Goal: Task Accomplishment & Management: Complete application form

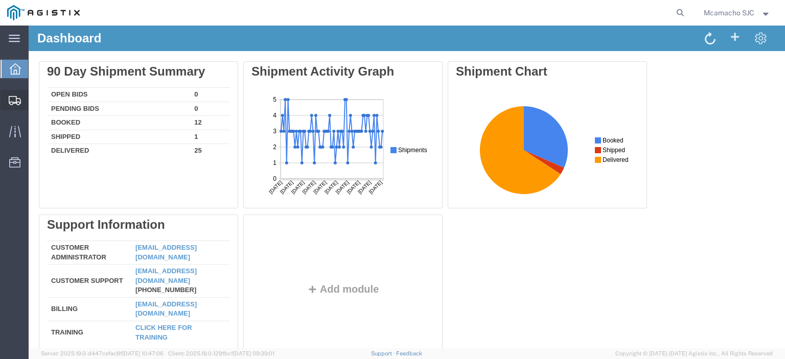
click at [35, 99] on span "Shipments" at bounding box center [31, 100] width 7 height 20
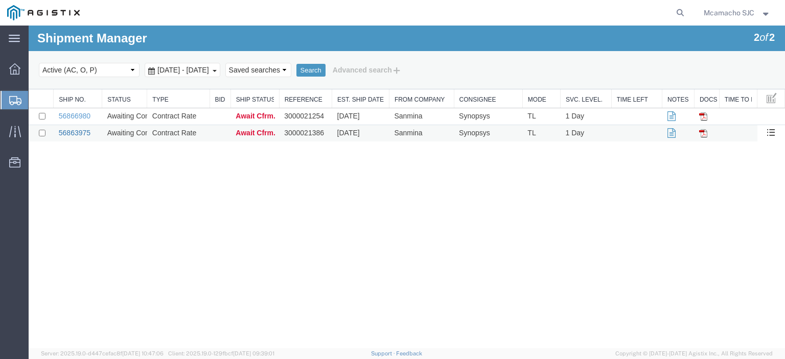
click at [81, 129] on link "56863975" at bounding box center [75, 133] width 32 height 8
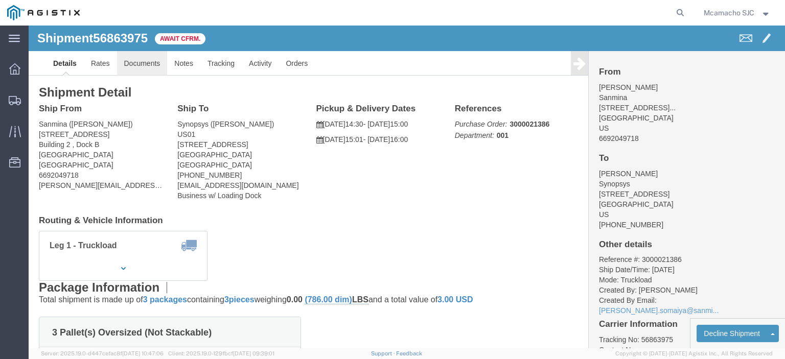
click link "Documents"
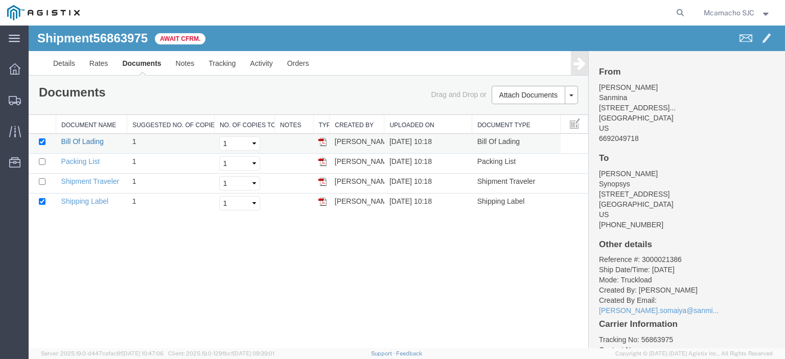
click at [69, 142] on link "Bill Of Lading" at bounding box center [82, 141] width 42 height 8
click at [94, 162] on link "Packing List" at bounding box center [80, 161] width 38 height 8
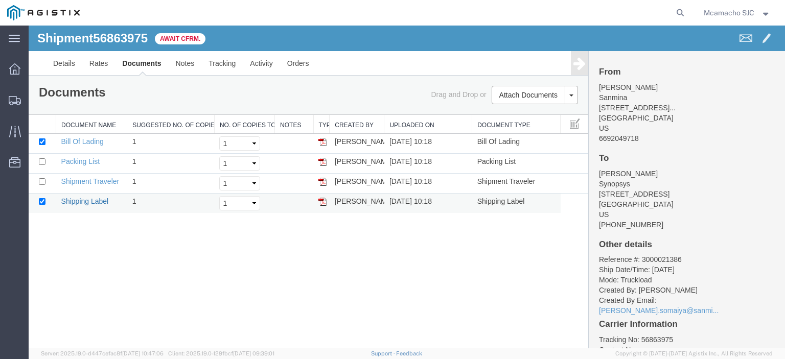
click at [82, 203] on link "Shipping Label" at bounding box center [85, 201] width 48 height 8
click at [64, 59] on link "Details" at bounding box center [64, 63] width 36 height 25
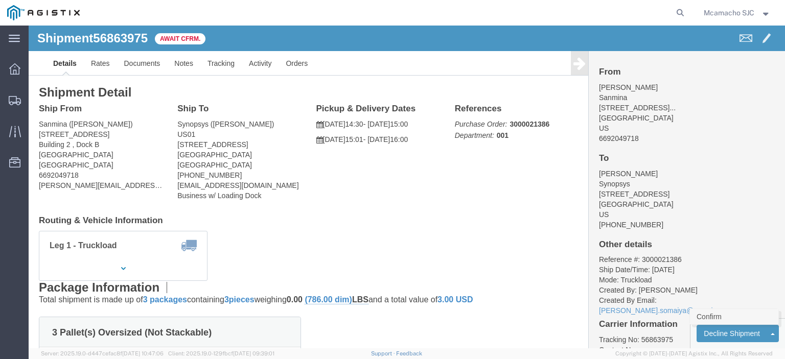
click link "Confirm"
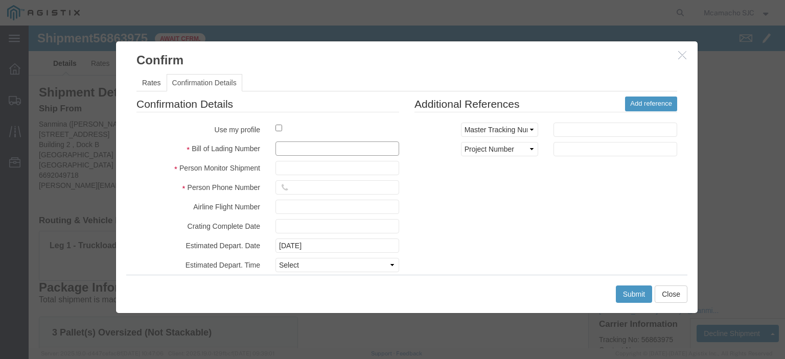
click input "text"
paste input "1000992934"
type input "1000992934"
type input "MARIA CAMACHO"
click select "Select Midnight 1 am 2 am 3 am 4 am 5 am 6 am 7 am 8 am 9 am 10 am 11 am 12 Noo…"
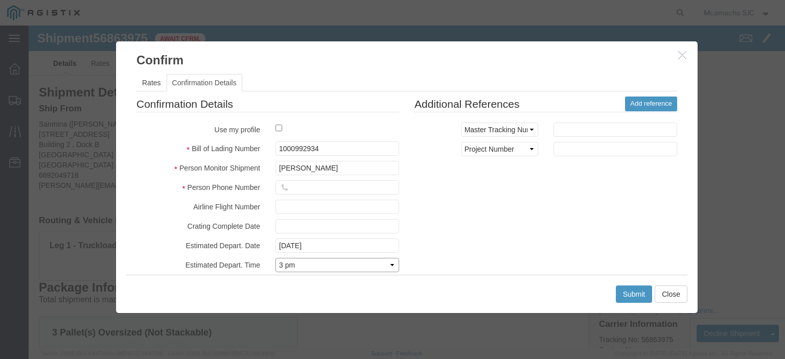
click select "Select Midnight 1 am 2 am 3 am 4 am 5 am 6 am 7 am 8 am 9 am 10 am 11 am 12 Noo…"
select select "1400"
click select "Select Midnight 1 am 2 am 3 am 4 am 5 am 6 am 7 am 8 am 9 am 10 am 11 am 12 Noo…"
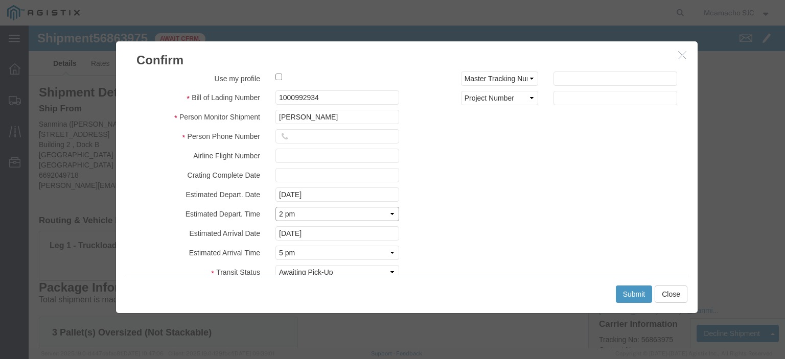
scroll to position [74, 0]
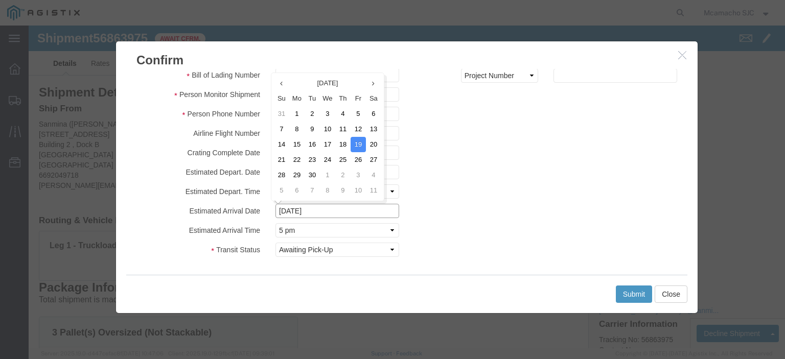
click input "09/19/2025"
drag, startPoint x: 316, startPoint y: 119, endPoint x: 314, endPoint y: 125, distance: 6.5
click td "18"
type input "09/18/2025"
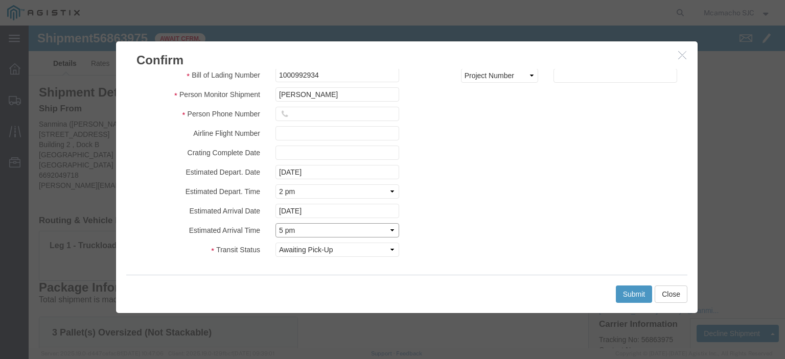
click select "Select Midnight 1 am 2 am 3 am 4 am 5 am 6 am 7 am 8 am 9 am 10 am 11 am 12 Noo…"
select select "1600"
click select "Select Midnight 1 am 2 am 3 am 4 am 5 am 6 am 7 am 8 am 9 am 10 am 11 am 12 Noo…"
click button "Submit"
click input "text"
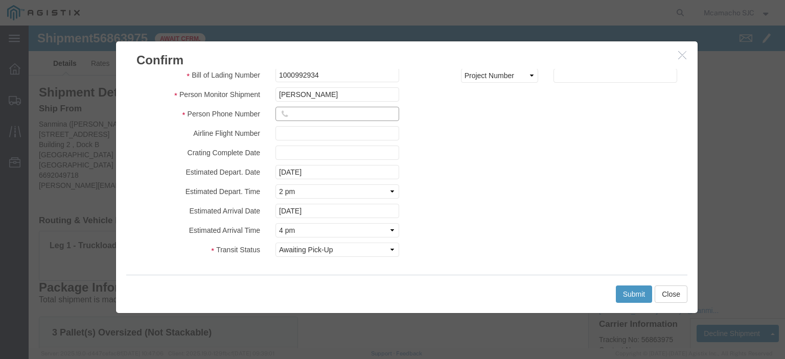
type input "4084571280"
click button "Submit"
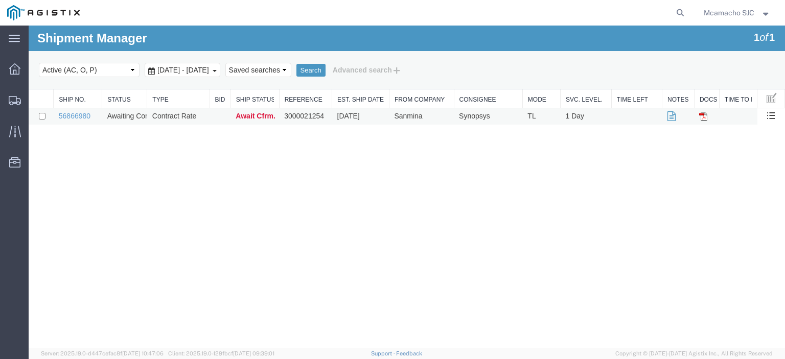
click at [78, 121] on td "56866980" at bounding box center [78, 116] width 49 height 17
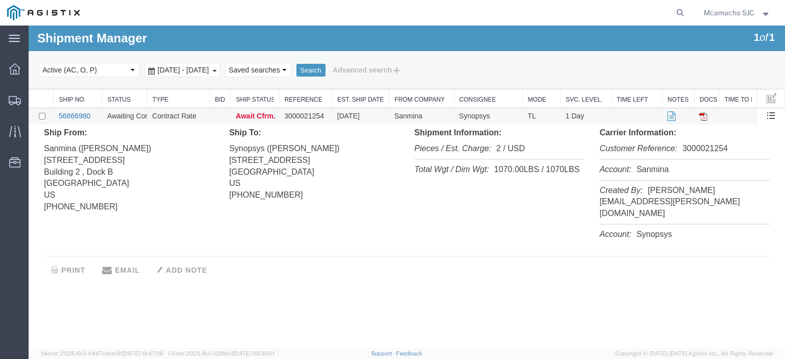
click at [84, 116] on link "56866980" at bounding box center [75, 116] width 32 height 8
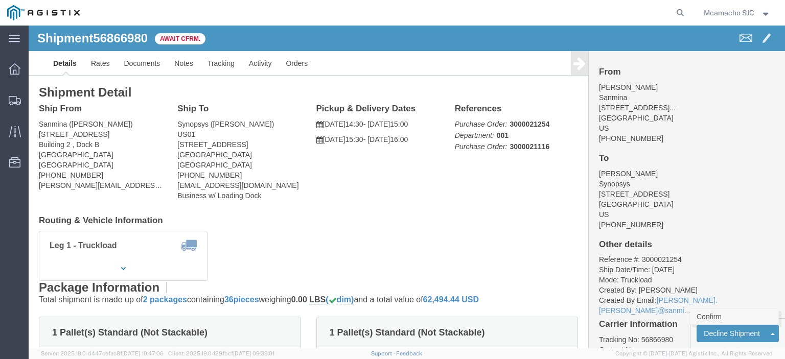
click link "Confirm"
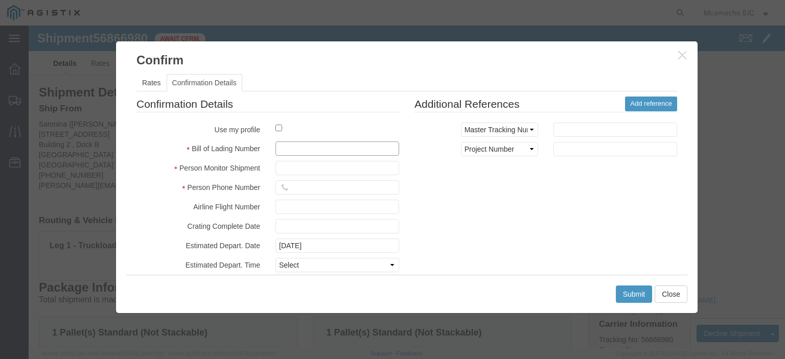
click input "text"
paste input "1000992944"
type input "1000992944"
click input "M"
type input "MARIA CAMACHO"
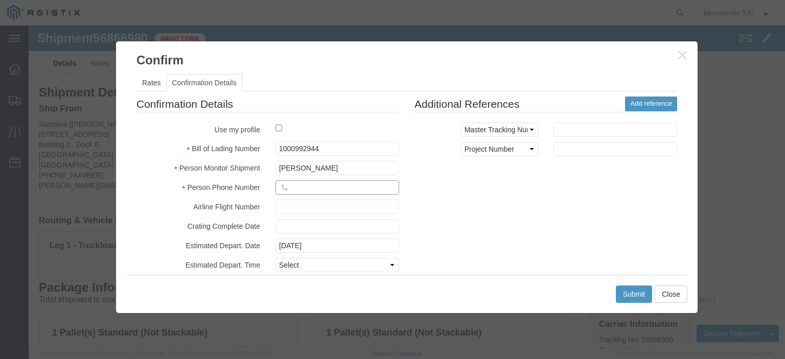
click input "text"
type input "4084571280"
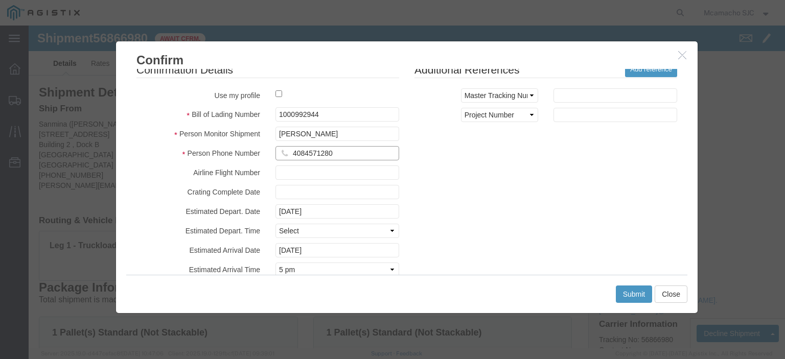
scroll to position [51, 0]
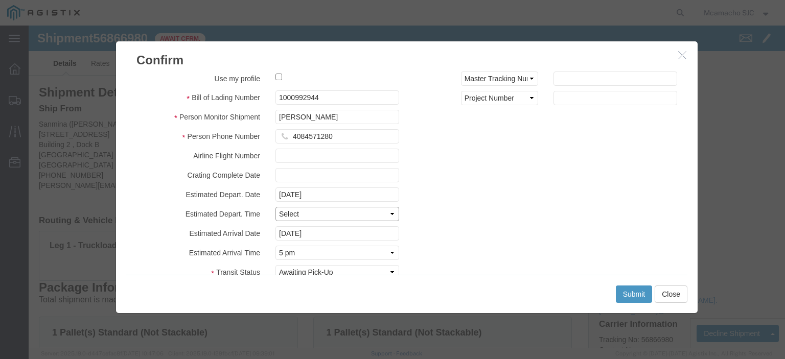
click select "Select Midnight 1 am 2 am 3 am 4 am 5 am 6 am 7 am 8 am 9 am 10 am 11 am 12 Noo…"
select select "1400"
click select "Select Midnight 1 am 2 am 3 am 4 am 5 am 6 am 7 am 8 am 9 am 10 am 11 am 12 Noo…"
click input "09/19/2025"
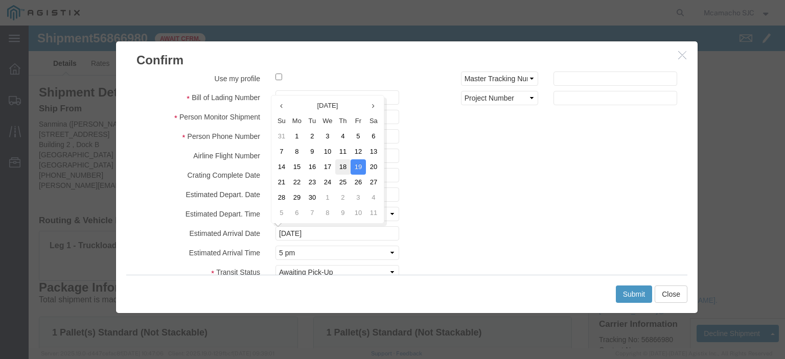
click td "18"
type input "09/18/2025"
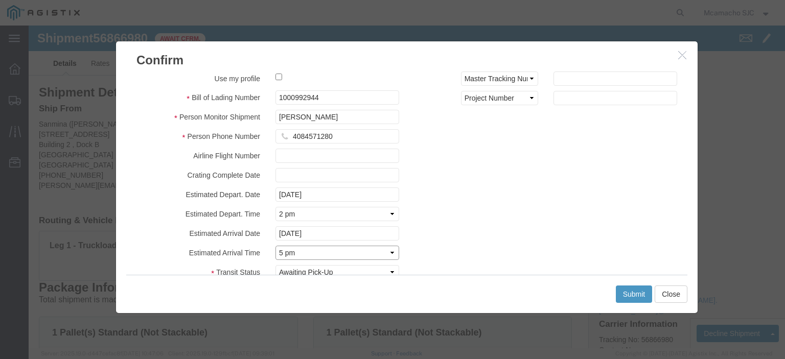
click select "Select Midnight 1 am 2 am 3 am 4 am 5 am 6 am 7 am 8 am 9 am 10 am 11 am 12 Noo…"
select select "1600"
click select "Select Midnight 1 am 2 am 3 am 4 am 5 am 6 am 7 am 8 am 9 am 10 am 11 am 12 Noo…"
click button "Submit"
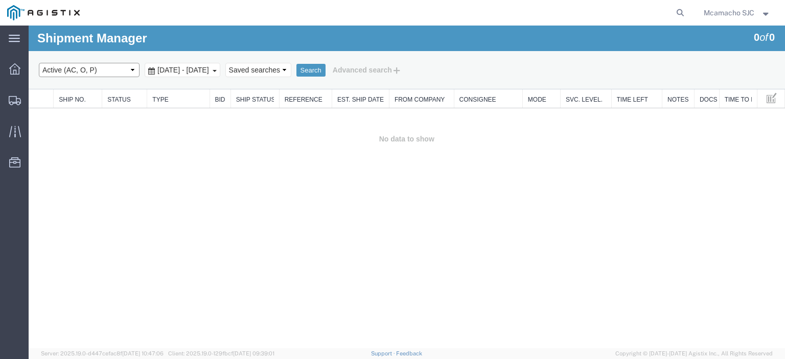
click at [100, 73] on select "Select status Active (AC, O, P) All Approved Awaiting Confirmation (AC) Booked …" at bounding box center [89, 70] width 101 height 14
select select "BOOK"
click at [39, 63] on select "Select status Active (AC, O, P) All Approved Awaiting Confirmation (AC) Booked …" at bounding box center [89, 70] width 101 height 14
click at [325, 67] on button "Search" at bounding box center [310, 70] width 29 height 13
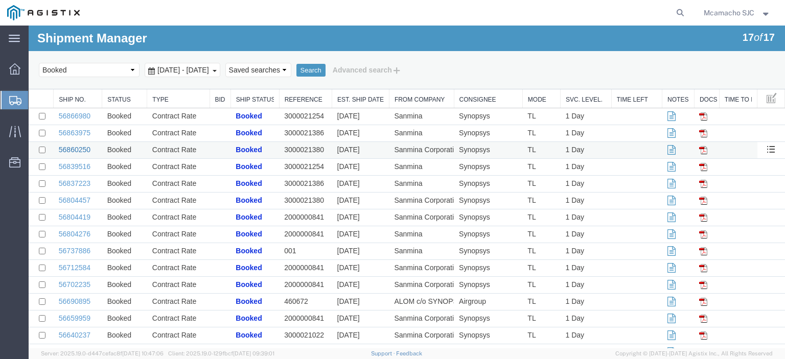
click at [80, 147] on link "56860250" at bounding box center [75, 150] width 32 height 8
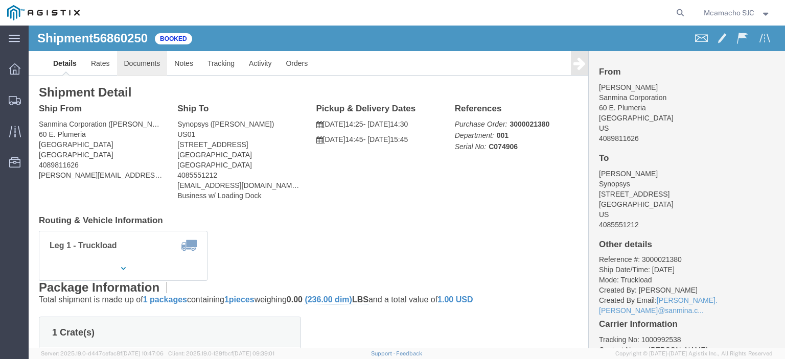
click link "Documents"
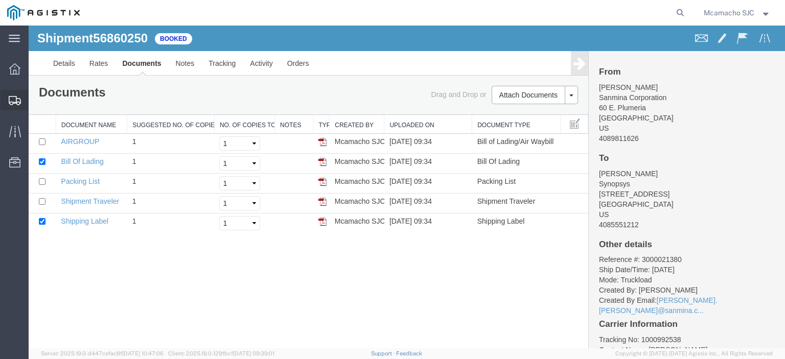
click at [19, 97] on icon at bounding box center [15, 100] width 12 height 9
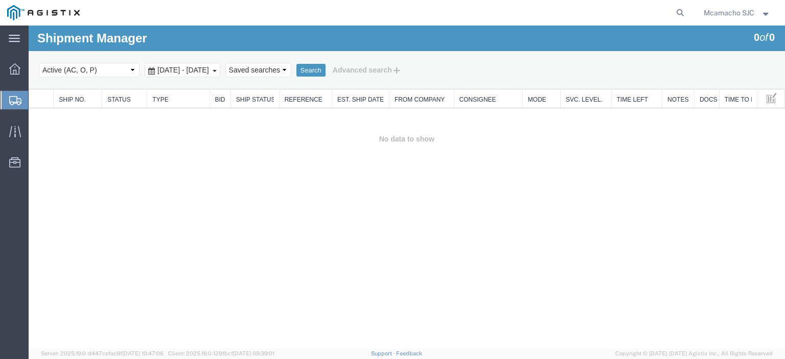
click at [87, 73] on select "Select status Active (AC, O, P) All Approved Awaiting Confirmation (AC) Booked …" at bounding box center [89, 70] width 101 height 14
select select "BOOK"
click at [39, 63] on select "Select status Active (AC, O, P) All Approved Awaiting Confirmation (AC) Booked …" at bounding box center [89, 70] width 101 height 14
click at [325, 74] on button "Search" at bounding box center [310, 70] width 29 height 13
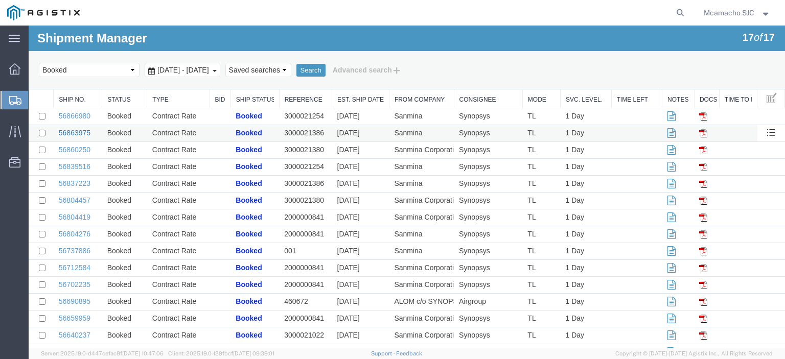
click at [78, 129] on link "56863975" at bounding box center [75, 133] width 32 height 8
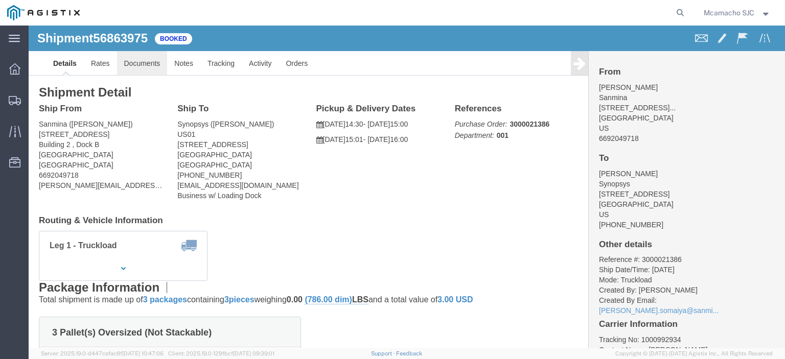
click link "Documents"
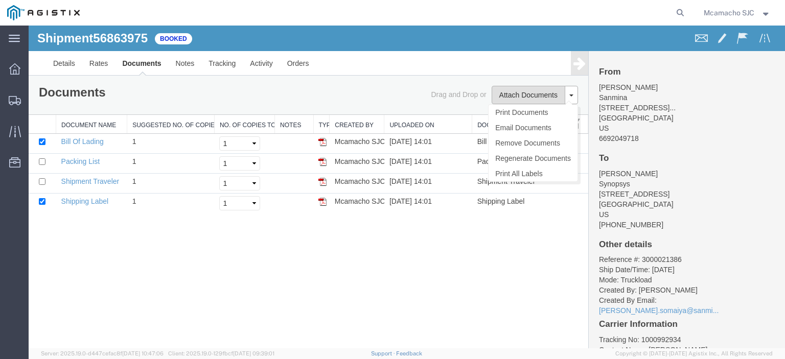
click at [514, 95] on button "Attach Documents" at bounding box center [528, 95] width 74 height 18
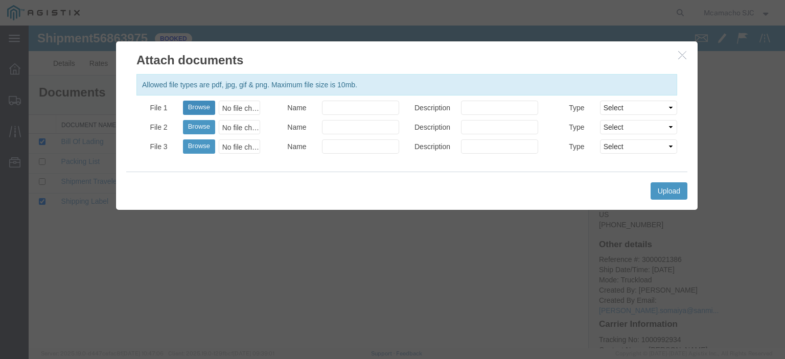
click at [201, 111] on button "Browse" at bounding box center [199, 108] width 32 height 14
type input "C:\fakepath\1000992934.pdf"
click at [368, 108] on input "Name" at bounding box center [360, 108] width 77 height 14
type input "AIRGROUP"
click at [486, 111] on input "Description" at bounding box center [499, 108] width 77 height 14
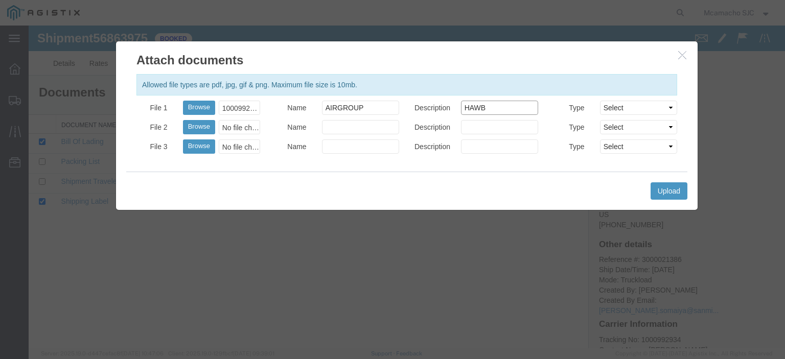
type input "HAWB"
click at [619, 106] on select "Select AWB Label Bill of Lading/Air Waybill Certificate of Origin (English) Cla…" at bounding box center [638, 108] width 77 height 14
select select "BILL_OF_LADING"
click at [600, 101] on select "Select AWB Label Bill of Lading/Air Waybill Certificate of Origin (English) Cla…" at bounding box center [638, 108] width 77 height 14
click at [671, 193] on button "Upload" at bounding box center [668, 190] width 37 height 17
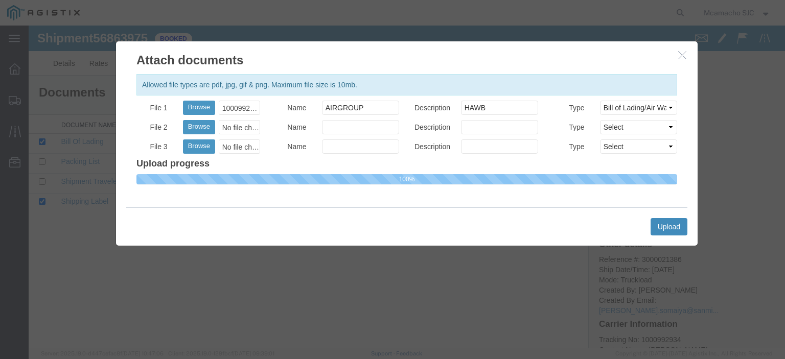
select select
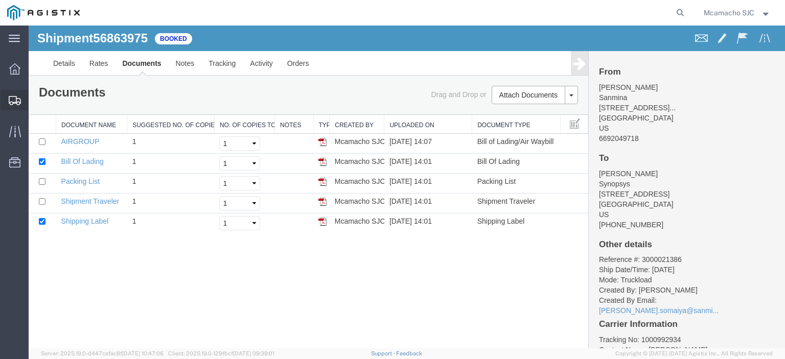
click at [35, 98] on span "Shipments" at bounding box center [31, 100] width 7 height 20
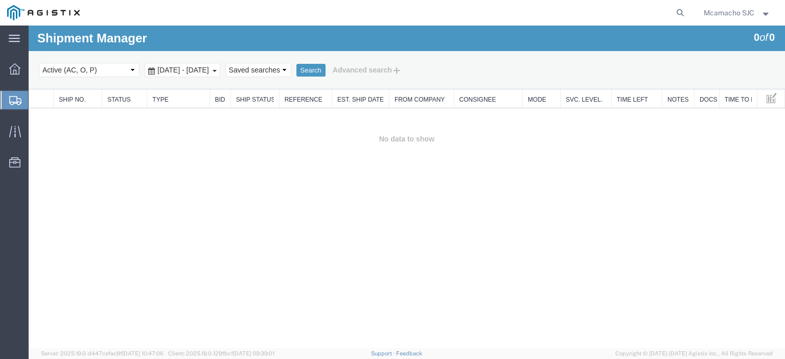
click at [93, 74] on select "Select status Active (AC, O, P) All Approved Awaiting Confirmation (AC) Booked …" at bounding box center [89, 70] width 101 height 14
select select "BOOK"
click at [39, 63] on select "Select status Active (AC, O, P) All Approved Awaiting Confirmation (AC) Booked …" at bounding box center [89, 70] width 101 height 14
click at [325, 75] on button "Search" at bounding box center [310, 70] width 29 height 13
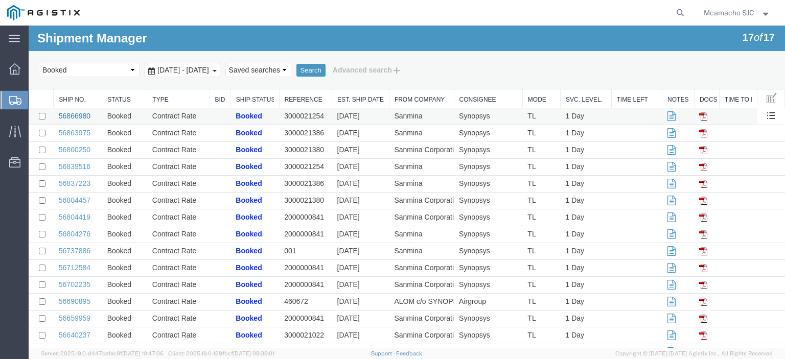
click at [73, 113] on link "56866980" at bounding box center [75, 116] width 32 height 8
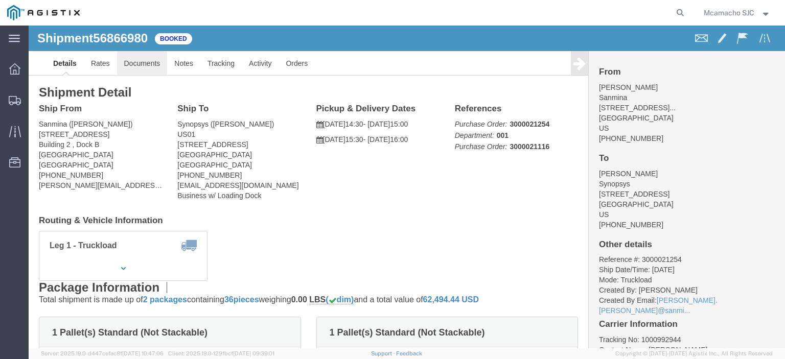
click link "Documents"
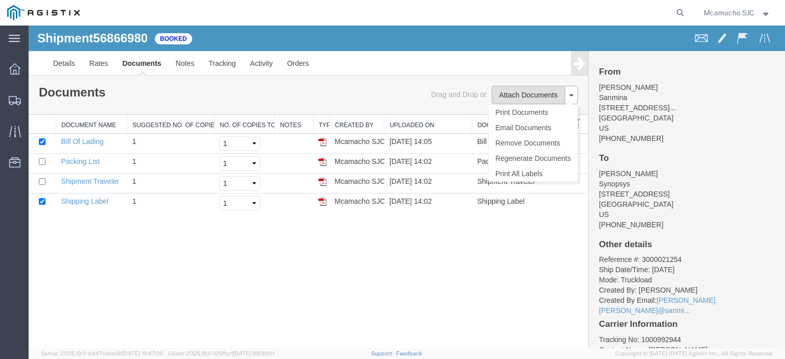
click at [509, 98] on button "Attach Documents" at bounding box center [528, 95] width 74 height 18
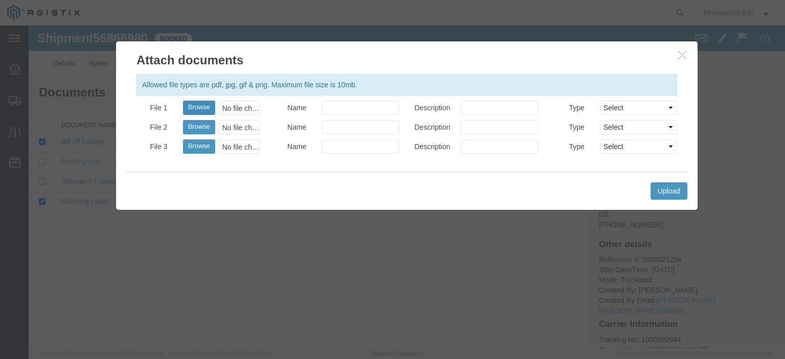
click at [204, 106] on button "Browse" at bounding box center [199, 108] width 32 height 14
type input "C:\fakepath\1000992944.pdf"
click at [338, 112] on input "Name" at bounding box center [360, 108] width 77 height 14
type input "AIRGROUP"
click at [475, 109] on input "Description" at bounding box center [499, 108] width 77 height 14
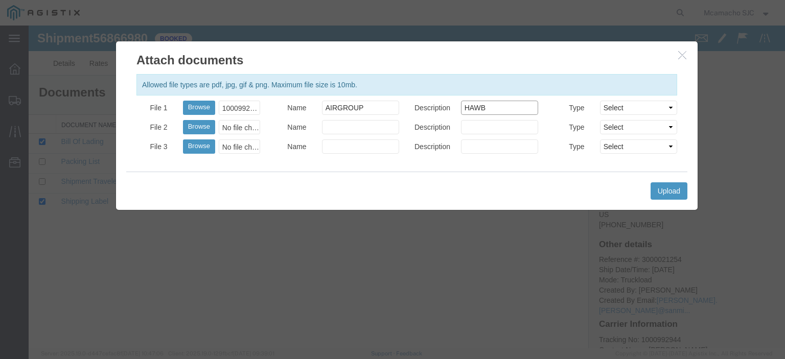
type input "HAWB"
click at [640, 112] on select "Select AWB Label Bill of Lading/Air Waybill Certificate of Origin (English) Cla…" at bounding box center [638, 108] width 77 height 14
select select "BILL_OF_LADING"
click at [600, 101] on select "Select AWB Label Bill of Lading/Air Waybill Certificate of Origin (English) Cla…" at bounding box center [638, 108] width 77 height 14
click at [667, 191] on button "Upload" at bounding box center [668, 190] width 37 height 17
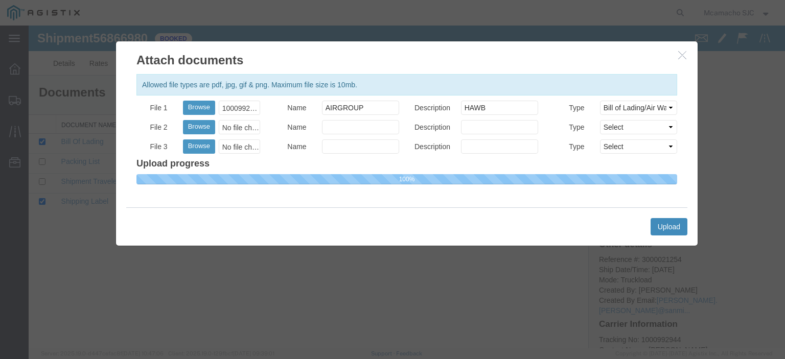
select select
